Goal: Information Seeking & Learning: Learn about a topic

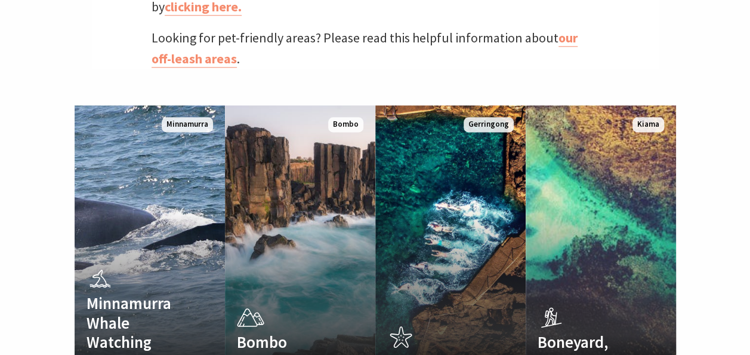
scroll to position [716, 0]
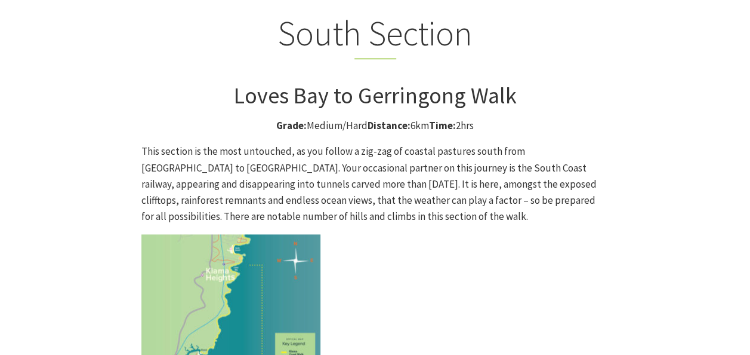
scroll to position [2910, 0]
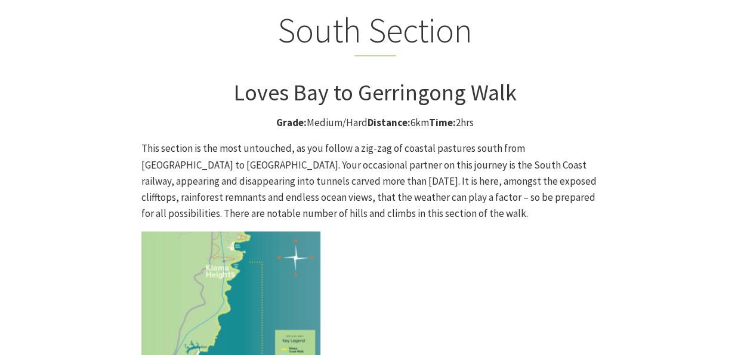
click at [209, 231] on img at bounding box center [230, 320] width 179 height 179
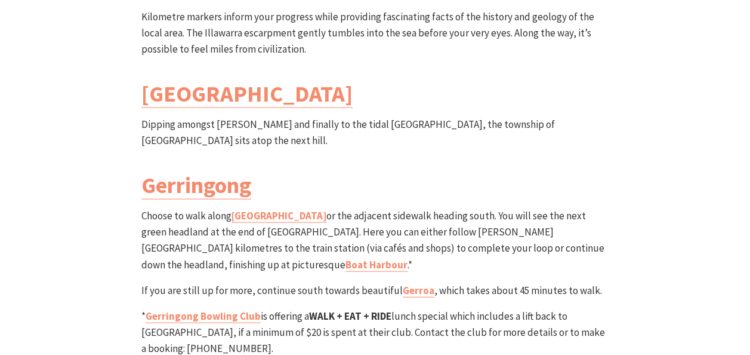
scroll to position [3387, 0]
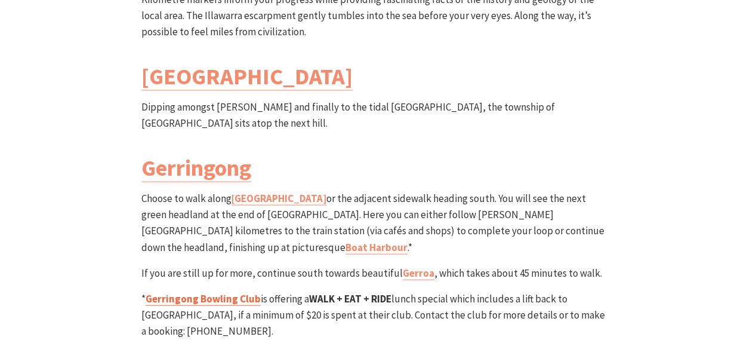
click at [234, 292] on link "Gerringong Bowling Club" at bounding box center [203, 299] width 115 height 14
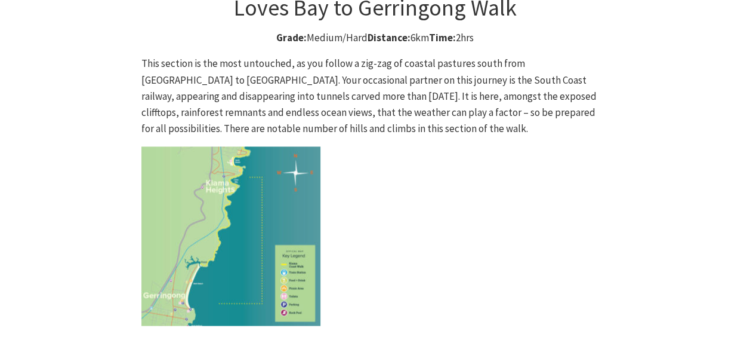
scroll to position [2970, 0]
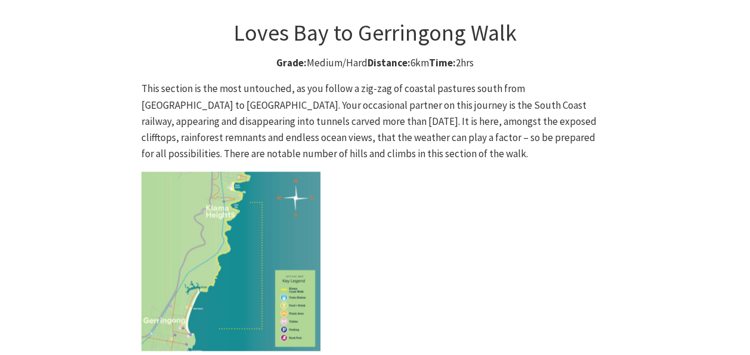
click at [272, 171] on img at bounding box center [230, 260] width 179 height 179
click at [187, 171] on img at bounding box center [230, 260] width 179 height 179
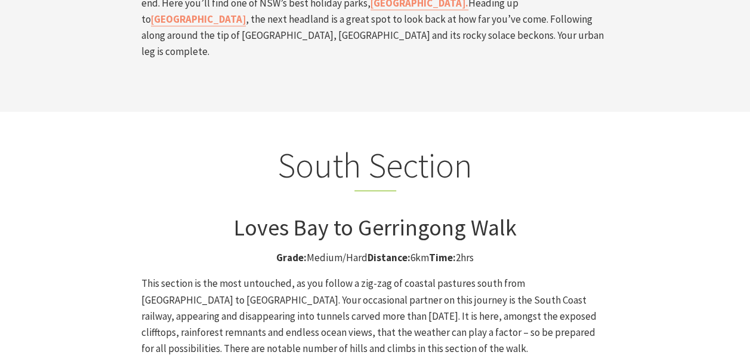
scroll to position [2731, 0]
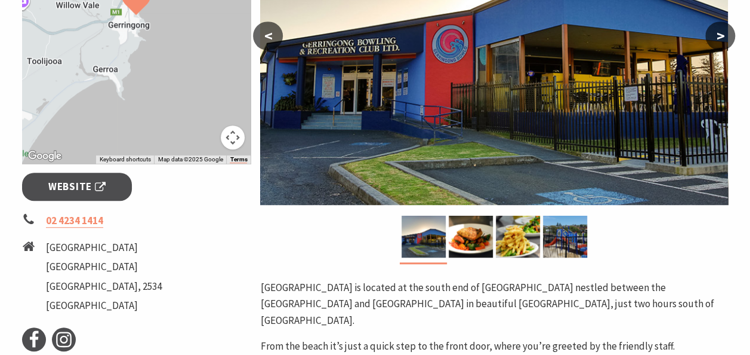
scroll to position [299, 0]
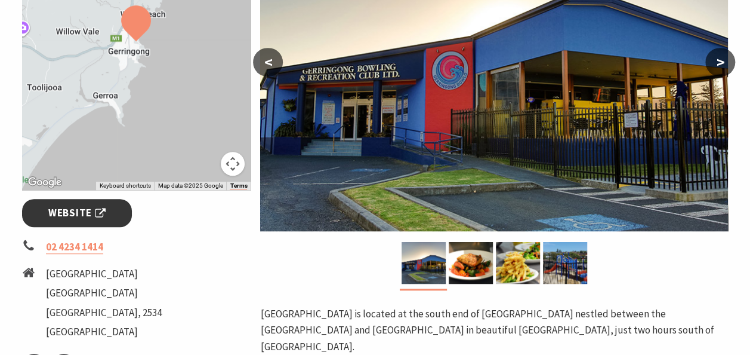
click at [55, 208] on span "Website" at bounding box center [76, 213] width 57 height 16
